Goal: Navigation & Orientation: Find specific page/section

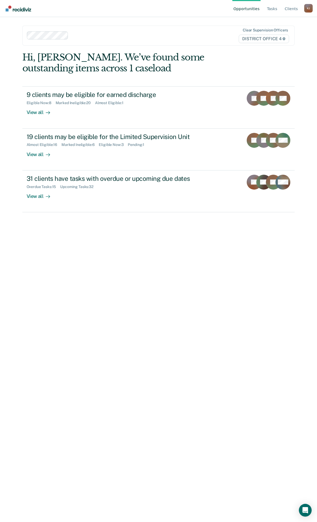
click at [259, 9] on link "Opportunities" at bounding box center [247, 8] width 28 height 17
click at [271, 7] on link "Tasks" at bounding box center [272, 8] width 13 height 17
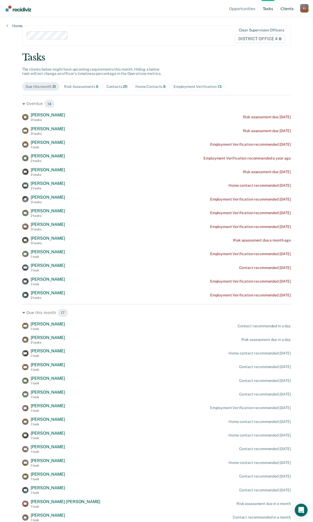
click at [284, 7] on link "Client s" at bounding box center [286, 8] width 15 height 17
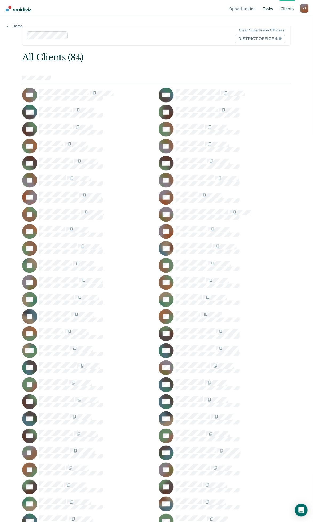
click at [270, 7] on link "Tasks" at bounding box center [268, 8] width 13 height 17
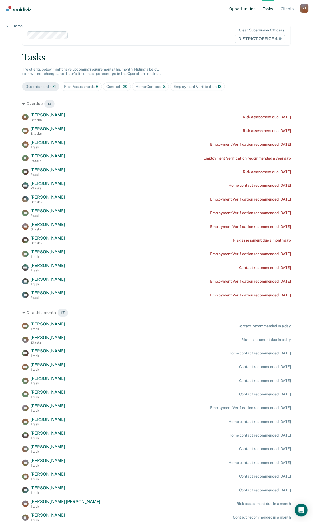
click at [251, 9] on link "Opportunities" at bounding box center [242, 8] width 28 height 17
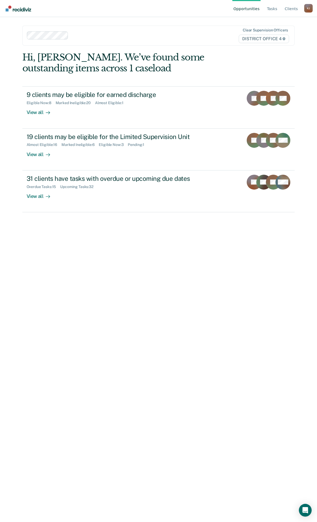
click at [308, 7] on div "K J" at bounding box center [308, 8] width 9 height 9
click at [274, 23] on link "Profile" at bounding box center [287, 25] width 34 height 5
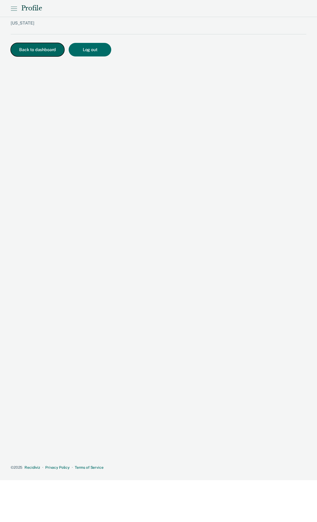
click at [37, 49] on button "Back to dashboard" at bounding box center [38, 50] width 54 height 14
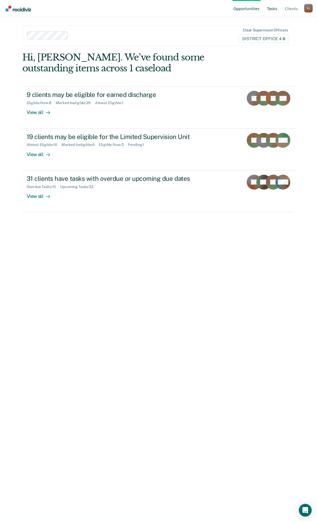
click at [269, 9] on link "Tasks" at bounding box center [272, 8] width 13 height 17
